Goal: Task Accomplishment & Management: Manage account settings

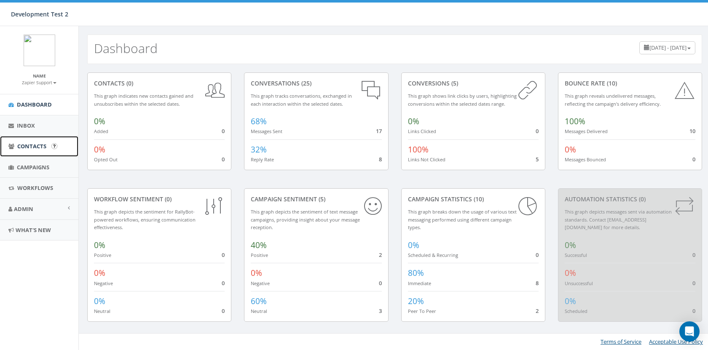
click at [31, 154] on link "Contacts" at bounding box center [39, 146] width 78 height 21
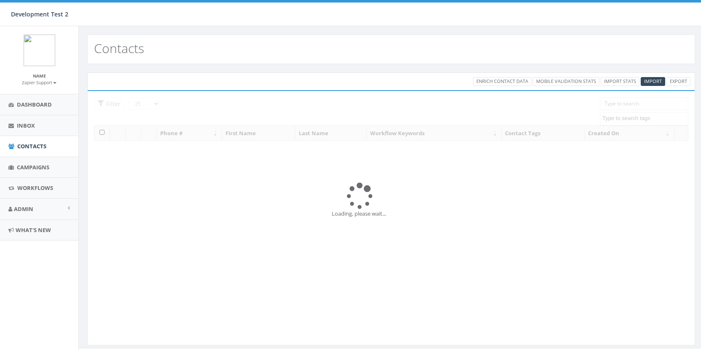
select select
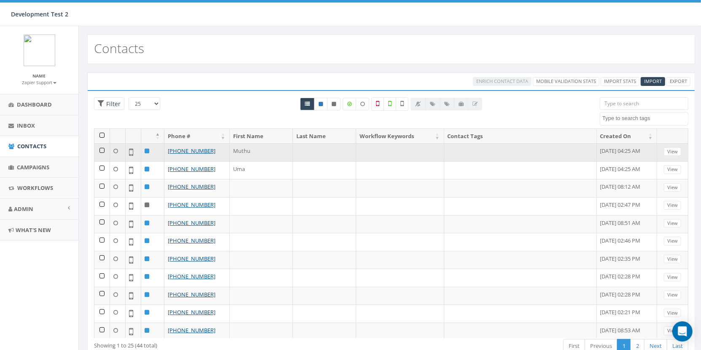
click at [97, 147] on td at bounding box center [102, 152] width 16 height 18
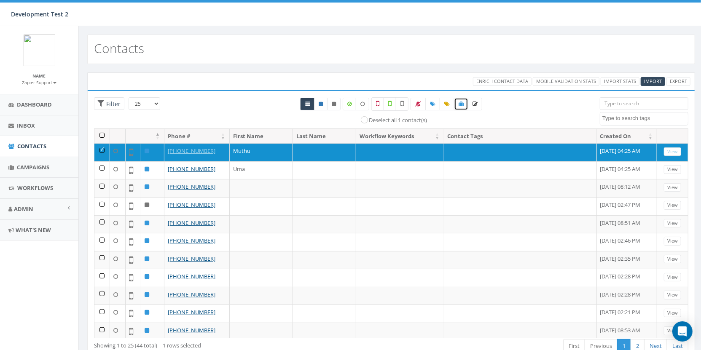
click at [463, 105] on link at bounding box center [461, 104] width 14 height 13
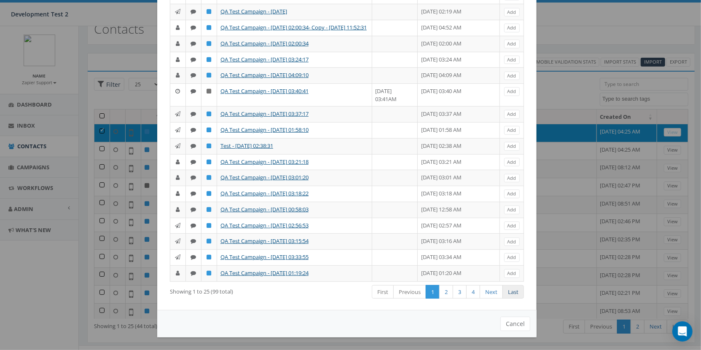
scroll to position [30, 0]
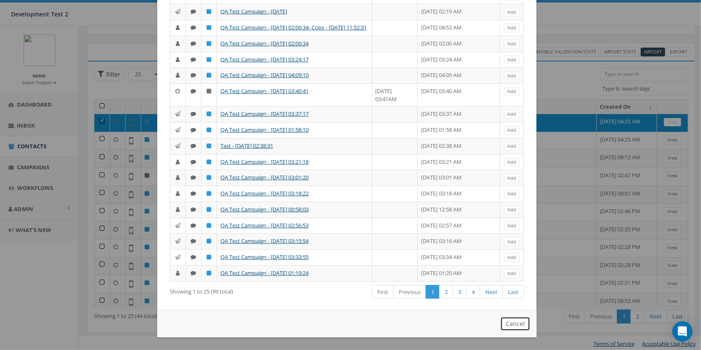
click at [506, 330] on button "Cancel" at bounding box center [516, 324] width 30 height 14
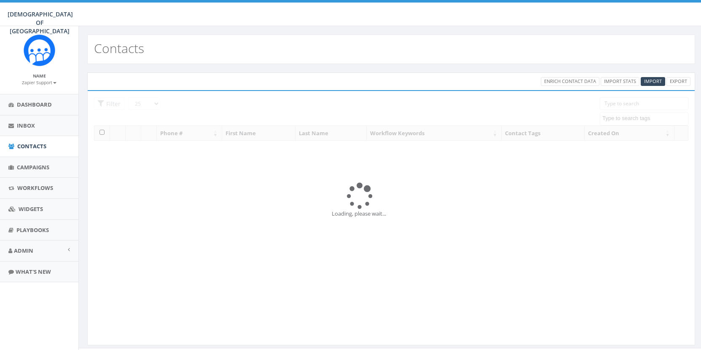
select select
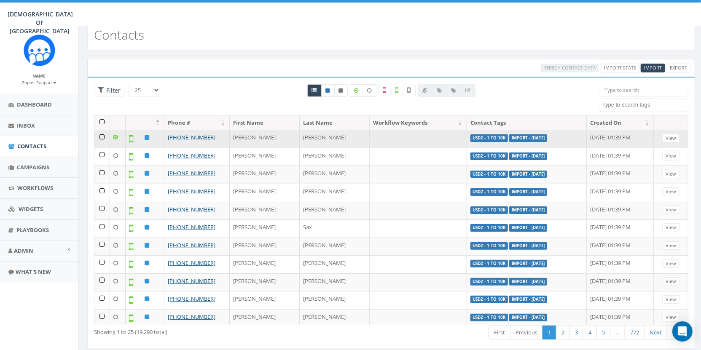
click at [101, 136] on td at bounding box center [102, 139] width 16 height 18
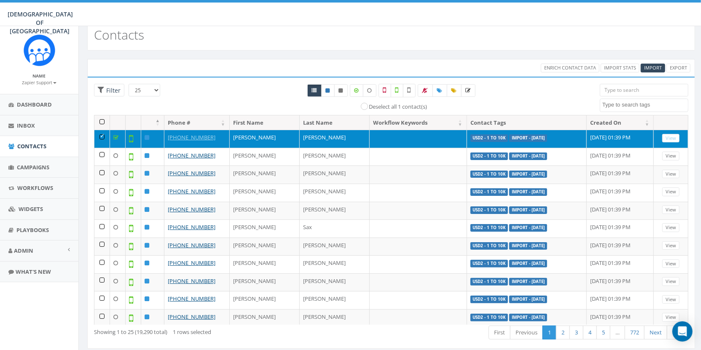
click at [101, 136] on td at bounding box center [102, 139] width 16 height 18
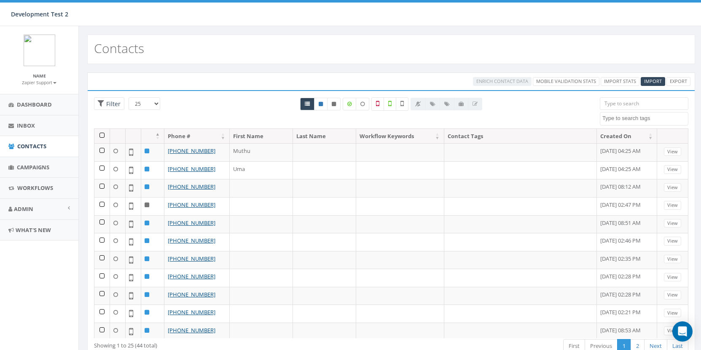
select select
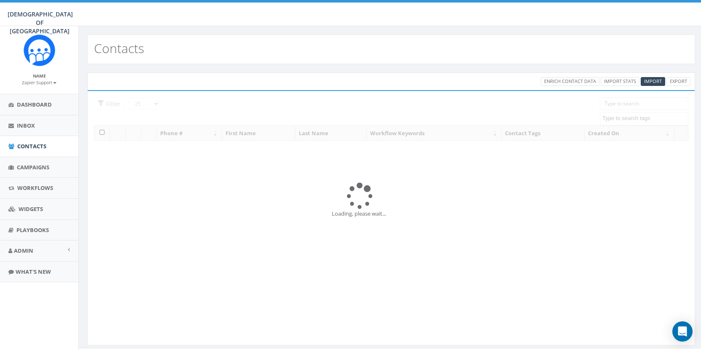
select select
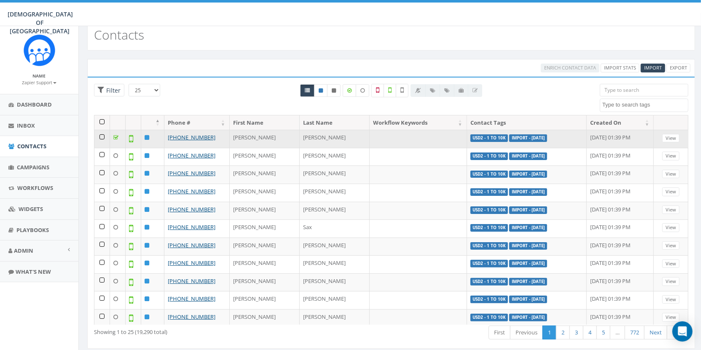
click at [100, 132] on td at bounding box center [102, 139] width 16 height 18
